Goal: Use online tool/utility: Utilize a website feature to perform a specific function

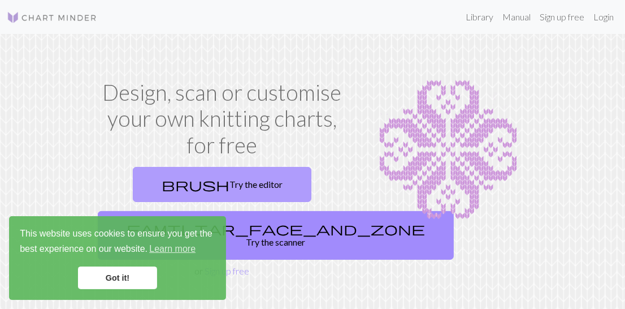
click at [247, 176] on link "brush Try the editor" at bounding box center [222, 184] width 179 height 35
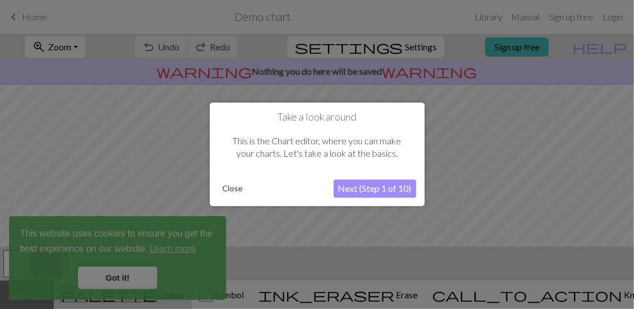
click at [222, 185] on button "Close" at bounding box center [232, 188] width 29 height 17
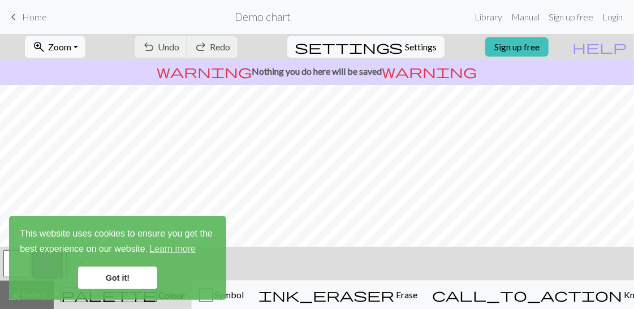
click at [130, 286] on link "Got it!" at bounding box center [117, 277] width 79 height 23
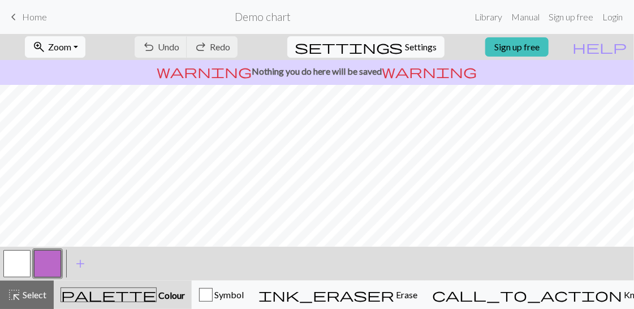
click at [213, 45] on div "undo Undo Undo redo Redo Redo" at bounding box center [186, 47] width 120 height 26
click at [19, 271] on button "button" at bounding box center [16, 263] width 27 height 27
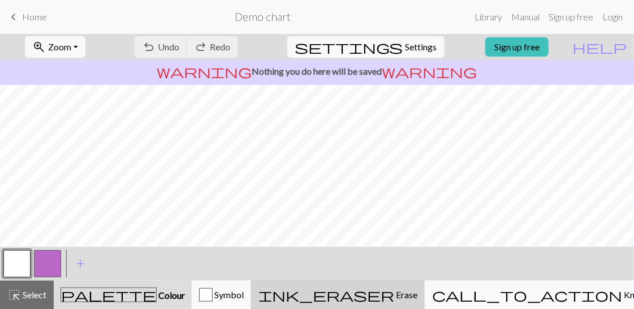
click at [417, 288] on div "ink_eraser Erase Erase" at bounding box center [337, 295] width 159 height 14
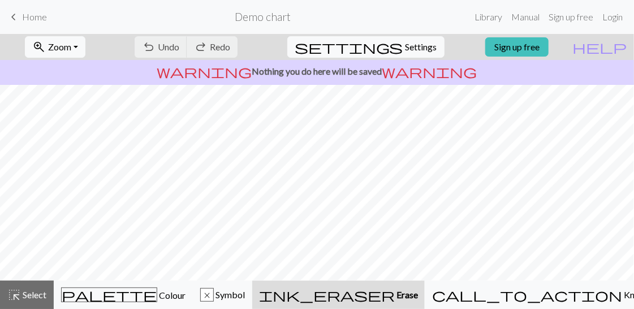
click at [418, 298] on span "Erase" at bounding box center [406, 294] width 23 height 11
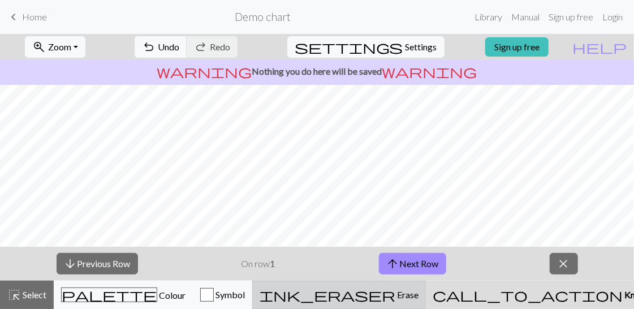
click at [418, 290] on div "ink_eraser Erase Erase" at bounding box center [339, 295] width 159 height 14
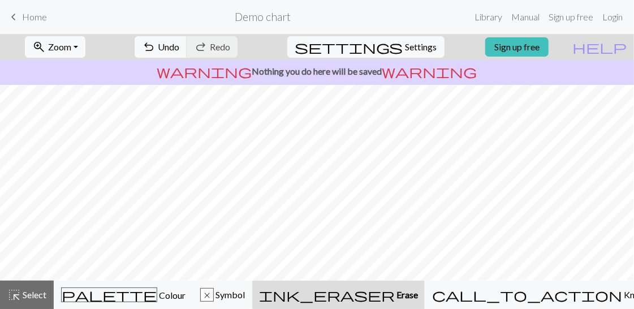
click at [425, 287] on button "ink_eraser Erase Erase" at bounding box center [338, 294] width 172 height 28
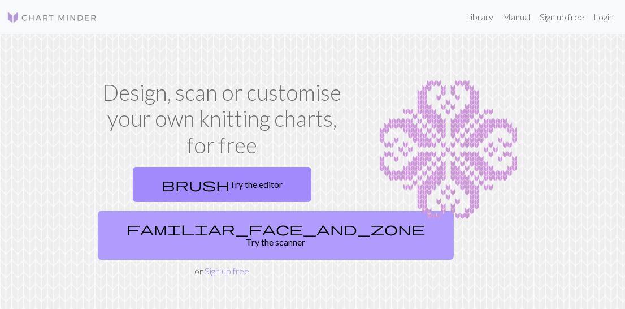
click at [226, 239] on link "familiar_face_and_zone Try the scanner" at bounding box center [276, 235] width 356 height 49
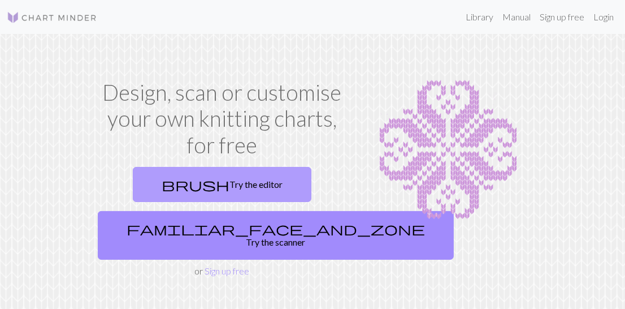
click at [249, 193] on link "brush Try the editor" at bounding box center [222, 184] width 179 height 35
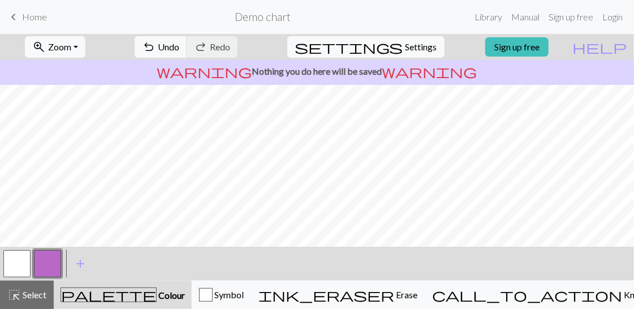
click at [20, 262] on button "button" at bounding box center [16, 263] width 27 height 27
click at [49, 271] on button "button" at bounding box center [47, 263] width 27 height 27
click at [282, 11] on h2 "Demo chart" at bounding box center [263, 16] width 56 height 13
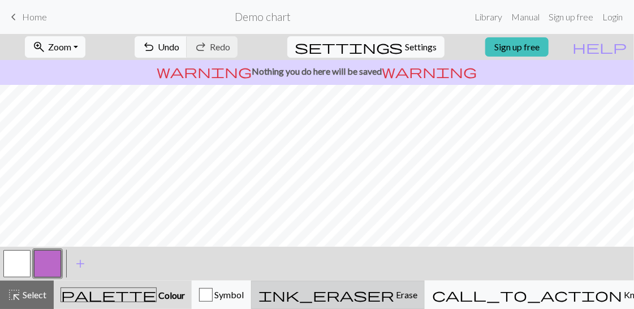
click at [417, 300] on div "ink_eraser Erase Erase" at bounding box center [337, 295] width 159 height 14
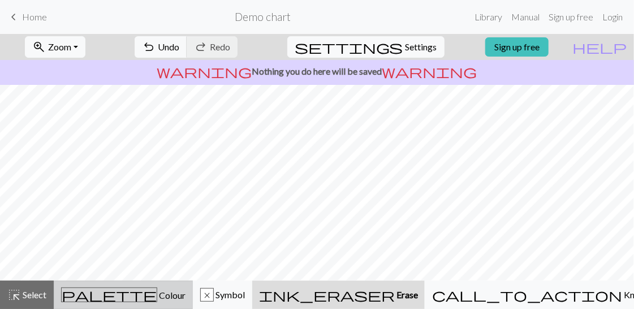
click at [140, 283] on button "palette Colour Colour" at bounding box center [123, 294] width 139 height 28
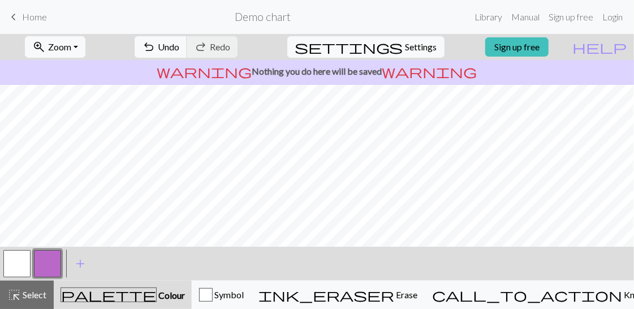
click at [39, 268] on button "button" at bounding box center [47, 263] width 27 height 27
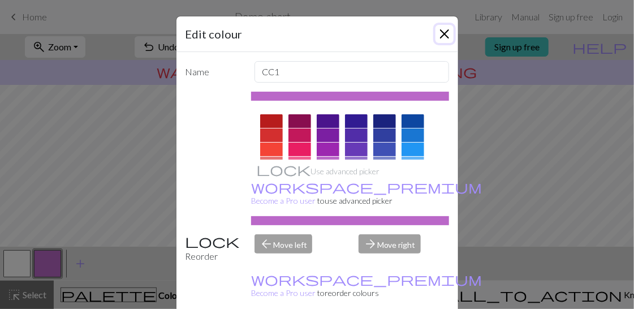
click at [439, 32] on button "Close" at bounding box center [444, 34] width 18 height 18
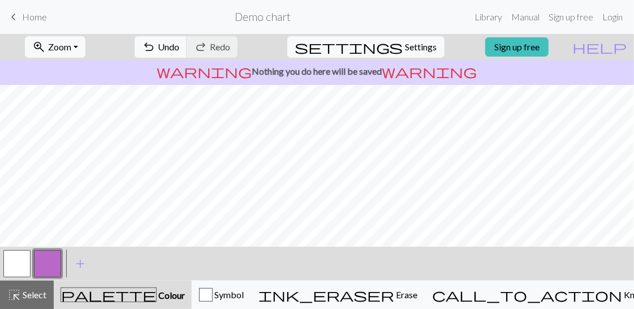
click at [24, 265] on button "button" at bounding box center [16, 263] width 27 height 27
